Goal: Information Seeking & Learning: Find specific fact

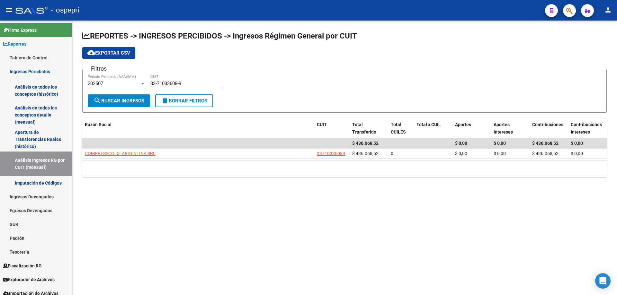
click at [199, 82] on input "33-71033608-9" at bounding box center [186, 84] width 73 height 6
paste input "3"
click at [125, 106] on button "search Buscar Ingresos" at bounding box center [119, 100] width 62 height 13
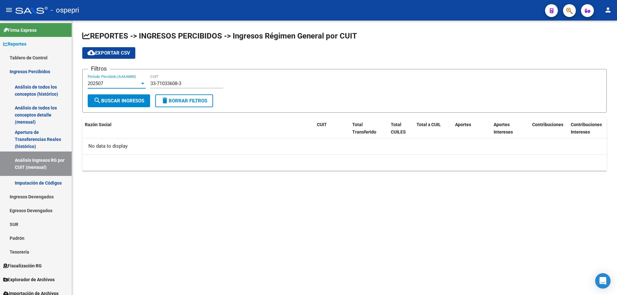
click at [118, 83] on div "202507" at bounding box center [114, 84] width 52 height 6
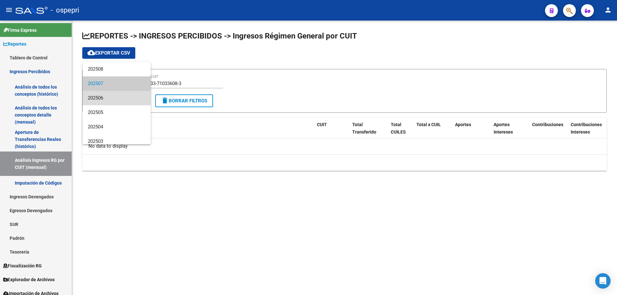
click at [118, 99] on span "202506" at bounding box center [117, 98] width 58 height 14
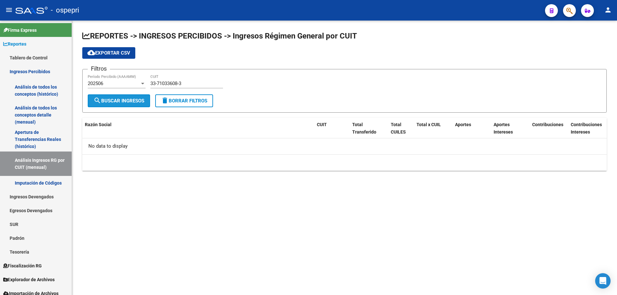
click at [120, 103] on span "search Buscar Ingresos" at bounding box center [118, 101] width 51 height 6
click at [114, 81] on div "202506" at bounding box center [114, 84] width 52 height 6
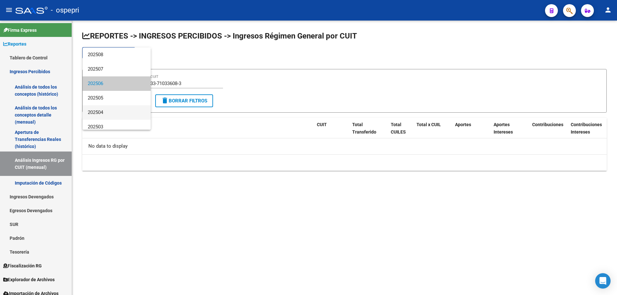
click at [112, 117] on span "202504" at bounding box center [117, 112] width 58 height 14
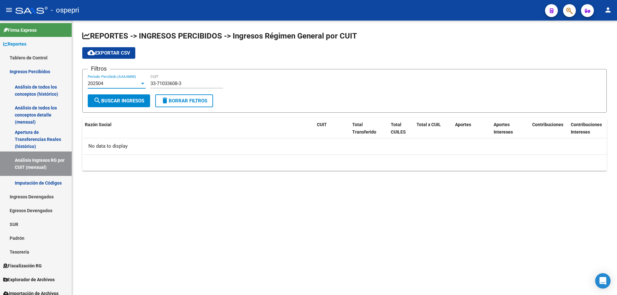
click at [115, 82] on div "202504" at bounding box center [114, 84] width 52 height 6
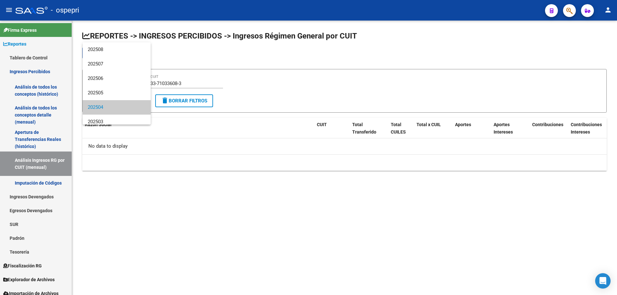
scroll to position [24, 0]
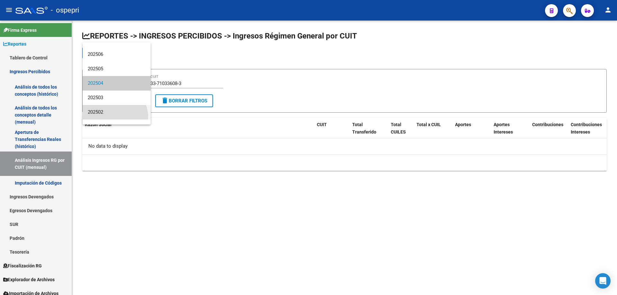
click at [112, 117] on span "202502" at bounding box center [117, 112] width 58 height 14
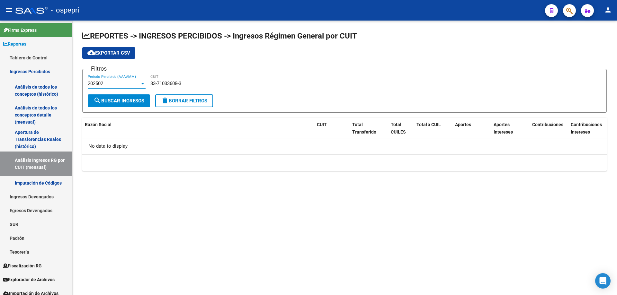
click at [120, 101] on span "search Buscar Ingresos" at bounding box center [118, 101] width 51 height 6
click at [194, 84] on input "33-71033608-3" at bounding box center [186, 84] width 73 height 6
click at [194, 83] on input "33-71033608-3" at bounding box center [186, 84] width 73 height 6
click at [155, 83] on input "33-71033608-3" at bounding box center [186, 84] width 73 height 6
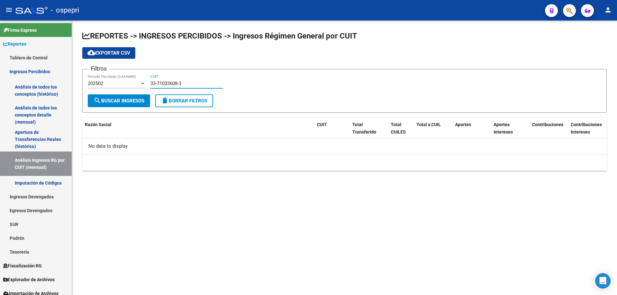
click at [155, 82] on input "33-71033608-3" at bounding box center [186, 84] width 73 height 6
click at [189, 80] on div "33-71033608-3 CUIT" at bounding box center [186, 82] width 73 height 14
click at [189, 81] on div "33-71033608-3 CUIT" at bounding box center [186, 82] width 73 height 14
click at [189, 81] on input "33-71033608-3" at bounding box center [186, 84] width 73 height 6
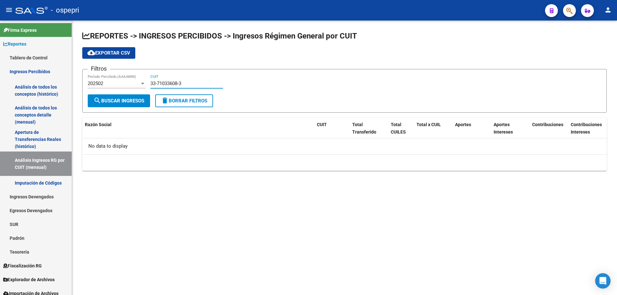
click at [190, 81] on input "33-71033608-3" at bounding box center [186, 84] width 73 height 6
paste input "0-71099620-9"
type input "30-71099620-9"
click at [147, 97] on button "search Buscar Ingresos" at bounding box center [119, 100] width 62 height 13
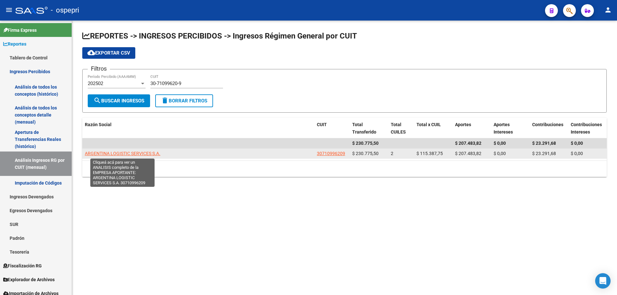
click at [123, 151] on span "ARGENTINA LOGISTIC SERVICES S.A." at bounding box center [123, 153] width 76 height 5
type textarea "30710996209"
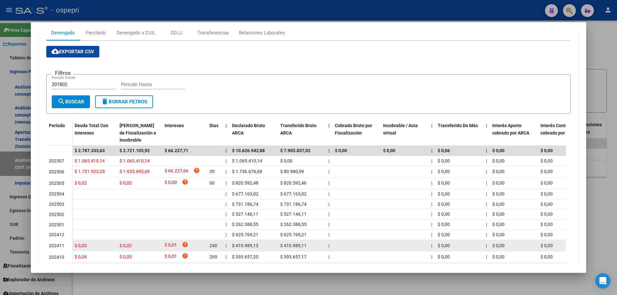
scroll to position [96, 0]
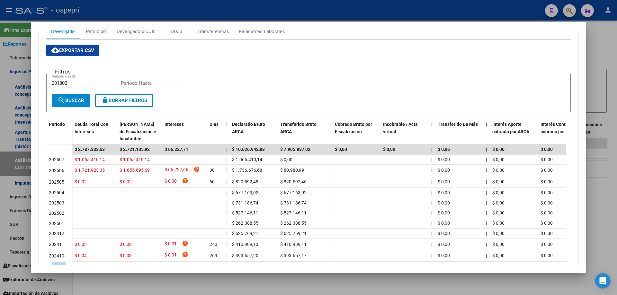
drag, startPoint x: 158, startPoint y: 266, endPoint x: 451, endPoint y: 263, distance: 293.0
click at [451, 263] on mat-dialog-container "Análisis Empresa Aportante - CUIT: 30710996209 ARCA Impuestos ARCA Padrón remov…" at bounding box center [308, 147] width 555 height 251
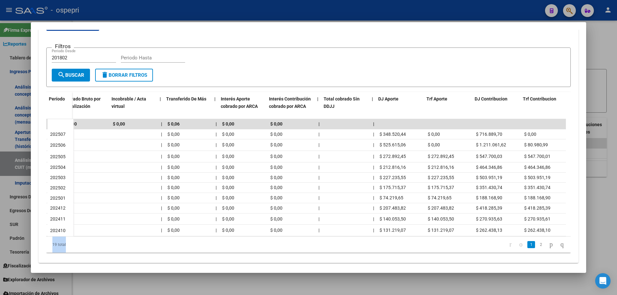
scroll to position [0, 274]
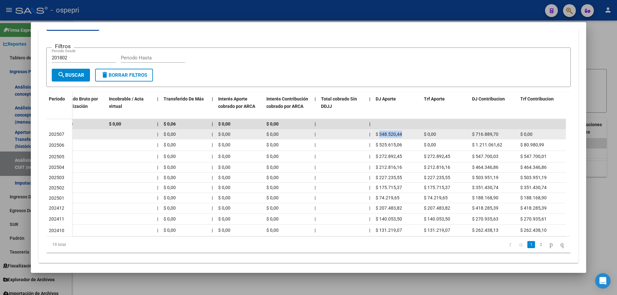
drag, startPoint x: 380, startPoint y: 135, endPoint x: 405, endPoint y: 135, distance: 25.1
click at [405, 135] on div "$ 348.520,44" at bounding box center [397, 134] width 43 height 7
copy span "348.520,44"
drag, startPoint x: 477, startPoint y: 134, endPoint x: 499, endPoint y: 134, distance: 22.2
click at [499, 134] on div "$ 716.889,70" at bounding box center [493, 134] width 43 height 7
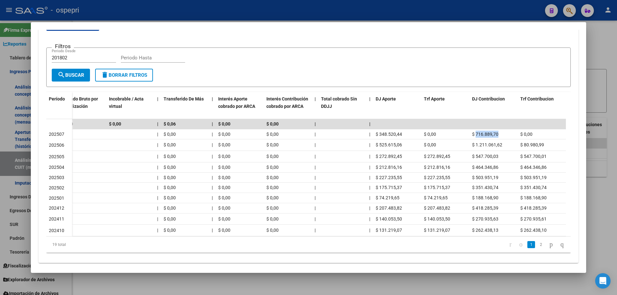
copy span "716.889,70"
drag, startPoint x: 595, startPoint y: 56, endPoint x: 518, endPoint y: 60, distance: 77.2
click at [594, 56] on div at bounding box center [308, 147] width 617 height 295
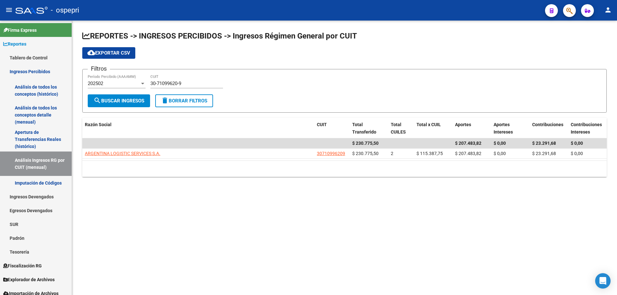
click at [198, 79] on div "30-71099620-9 CUIT" at bounding box center [186, 82] width 73 height 14
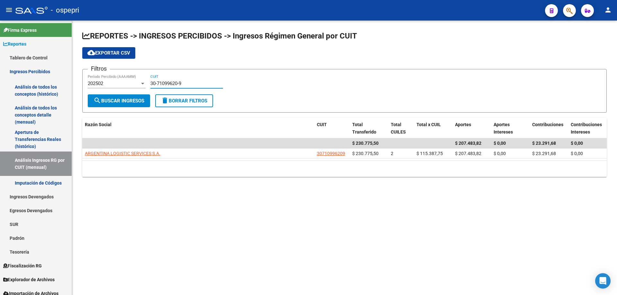
click at [197, 80] on div "30-71099620-9 CUIT" at bounding box center [186, 82] width 73 height 14
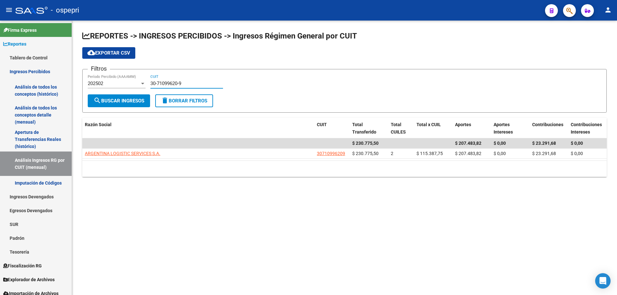
click at [197, 80] on div "30-71099620-9 CUIT" at bounding box center [186, 82] width 73 height 14
click at [196, 83] on input "30-71099620-9" at bounding box center [186, 84] width 73 height 6
paste input "6727189"
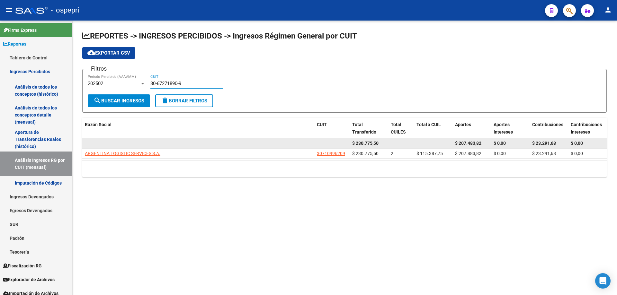
type input "30-67271890-9"
click at [125, 144] on datatable-body-cell at bounding box center [198, 143] width 232 height 10
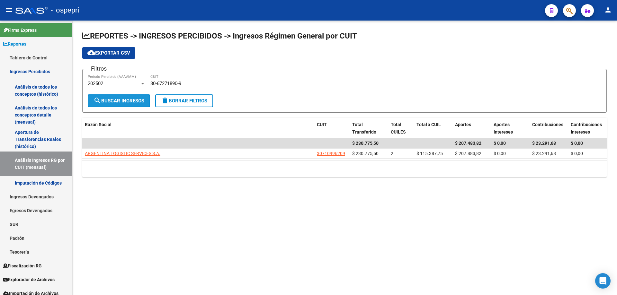
click at [123, 103] on span "search Buscar Ingresos" at bounding box center [118, 101] width 51 height 6
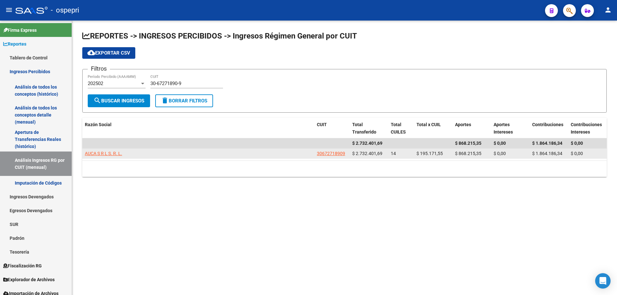
click at [115, 152] on span "AUCA S R L S. R. L." at bounding box center [103, 153] width 37 height 5
type textarea "30672718909"
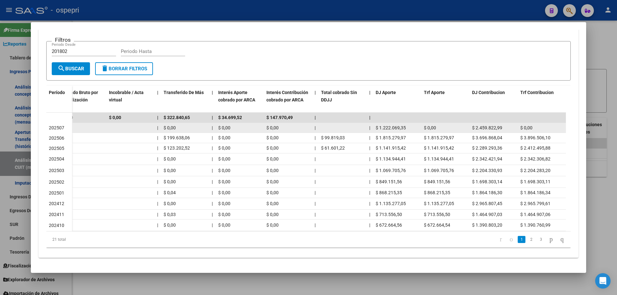
drag, startPoint x: 407, startPoint y: 128, endPoint x: 381, endPoint y: 128, distance: 26.0
click at [380, 127] on div "$ 1.222.069,35" at bounding box center [397, 127] width 43 height 7
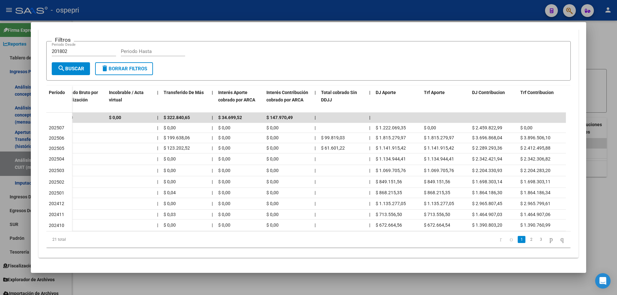
copy span "1.222.069,35"
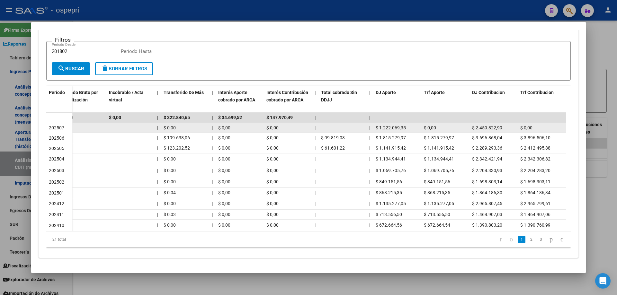
drag, startPoint x: 504, startPoint y: 127, endPoint x: 476, endPoint y: 129, distance: 28.6
click at [476, 129] on div "$ 2.459.822,99" at bounding box center [493, 127] width 43 height 7
copy span "2.459.822,99"
